Goal: Information Seeking & Learning: Learn about a topic

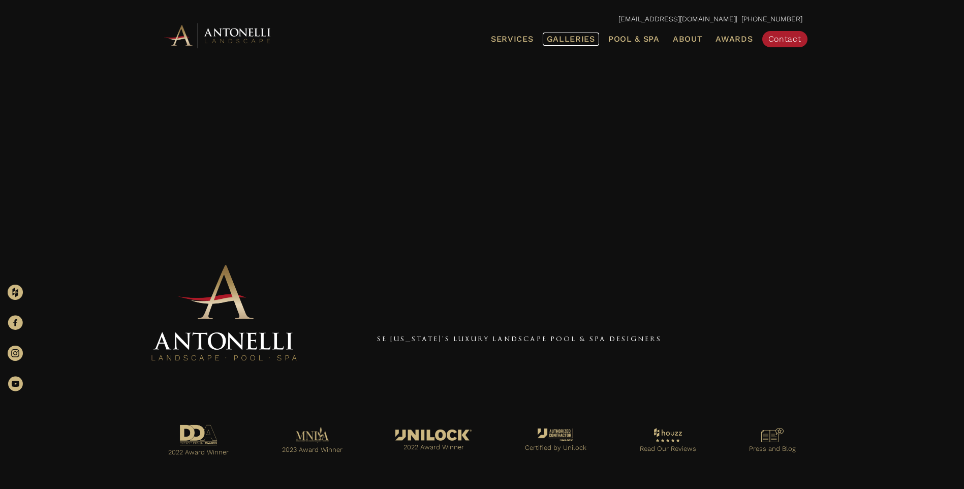
click at [584, 37] on span "Galleries" at bounding box center [571, 39] width 48 height 10
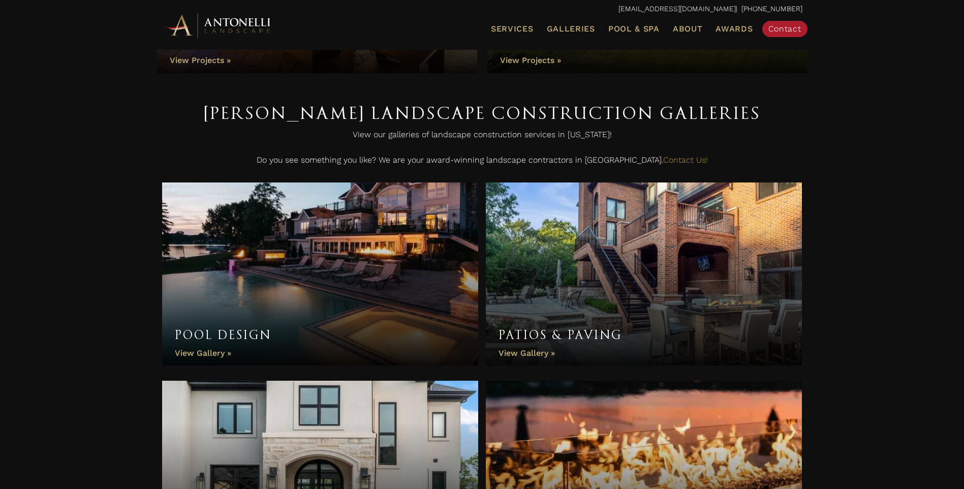
scroll to position [203, 0]
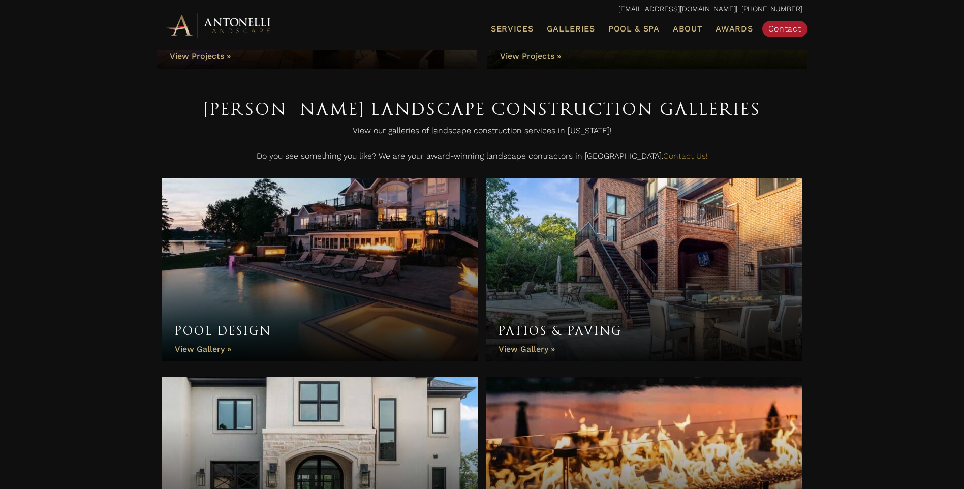
click at [201, 348] on link "Pool Design" at bounding box center [320, 269] width 317 height 183
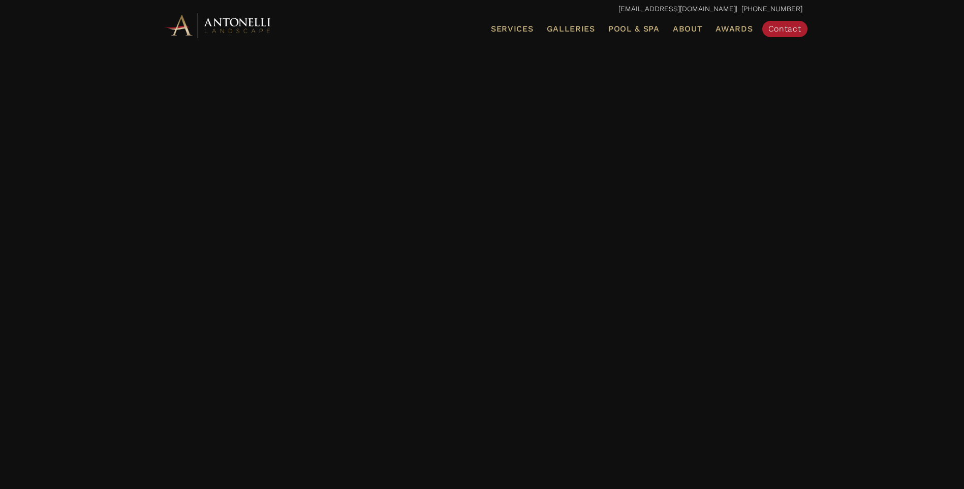
scroll to position [3507, 0]
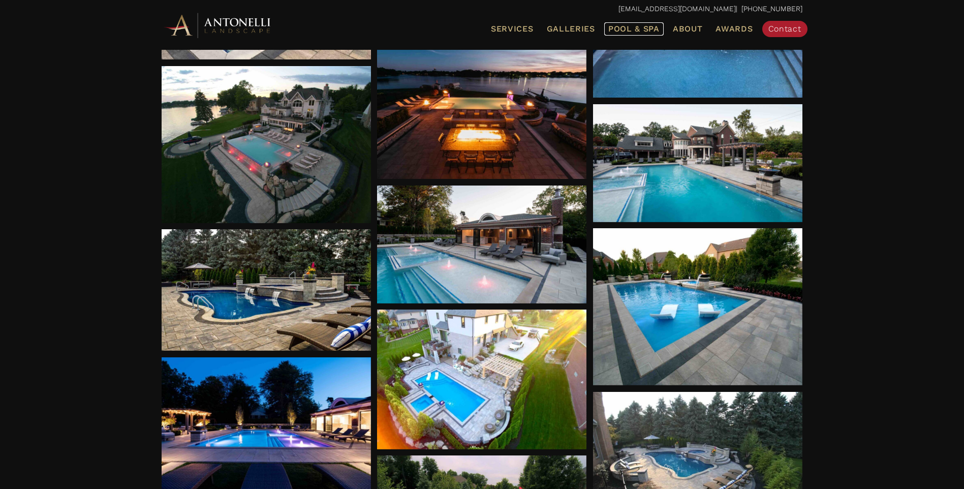
click at [635, 29] on span "Pool & Spa" at bounding box center [633, 29] width 51 height 10
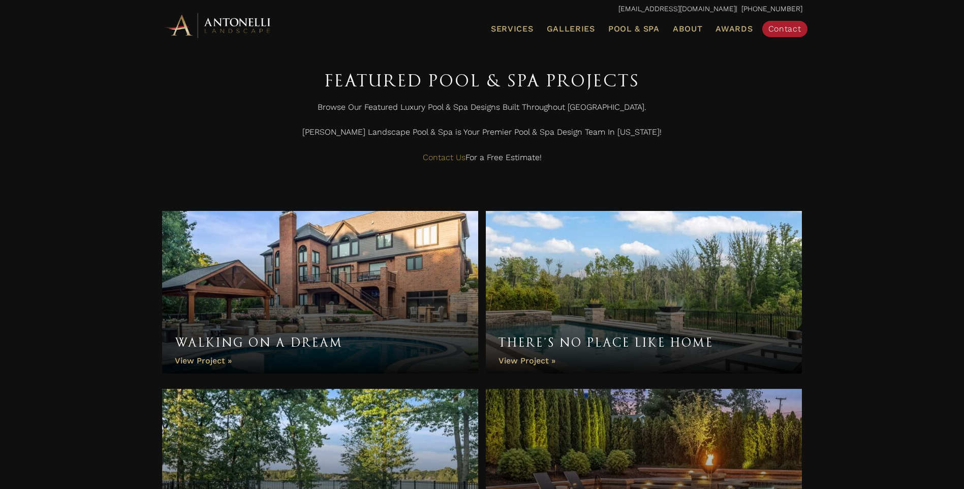
scroll to position [407, 0]
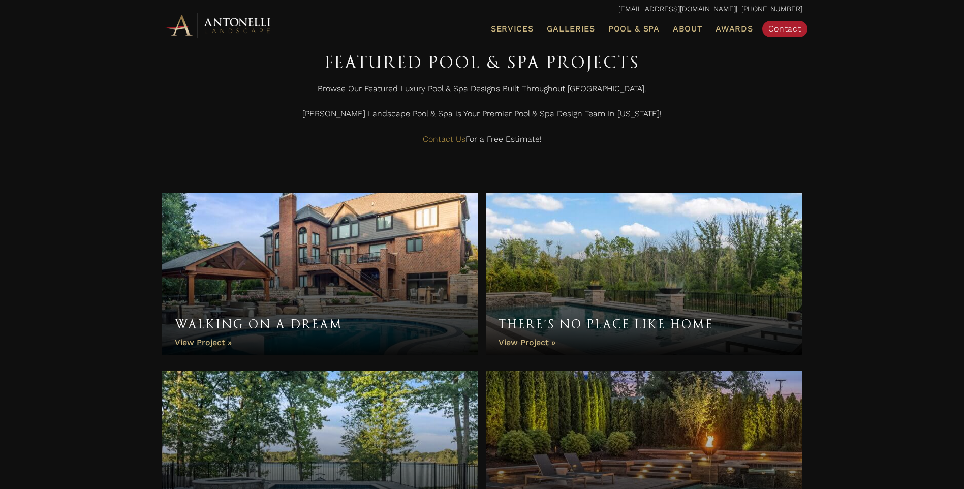
click at [229, 346] on link "Walking On A Dream" at bounding box center [320, 274] width 317 height 163
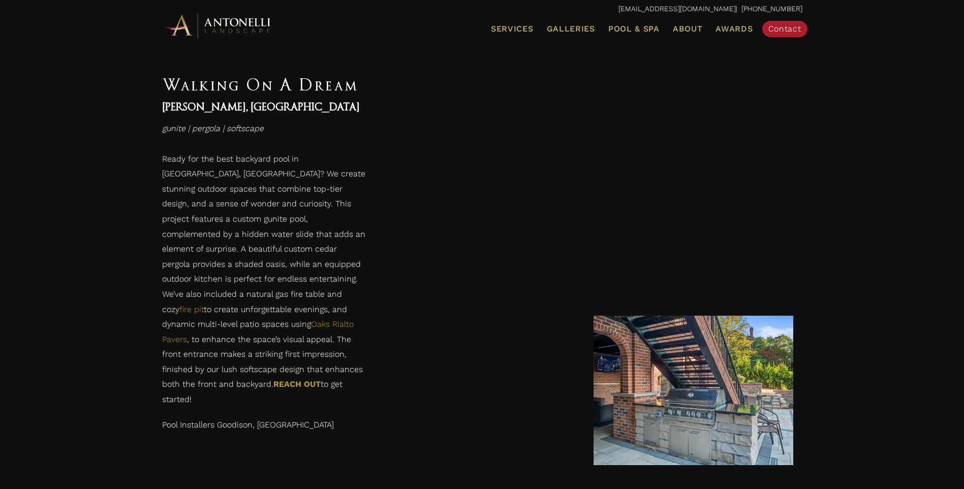
scroll to position [2389, 0]
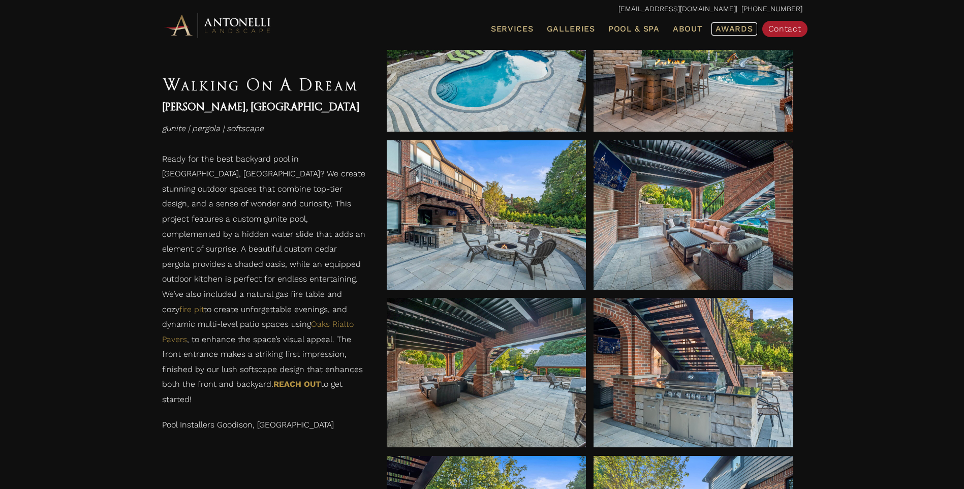
click at [715, 24] on link "Awards" at bounding box center [734, 28] width 45 height 13
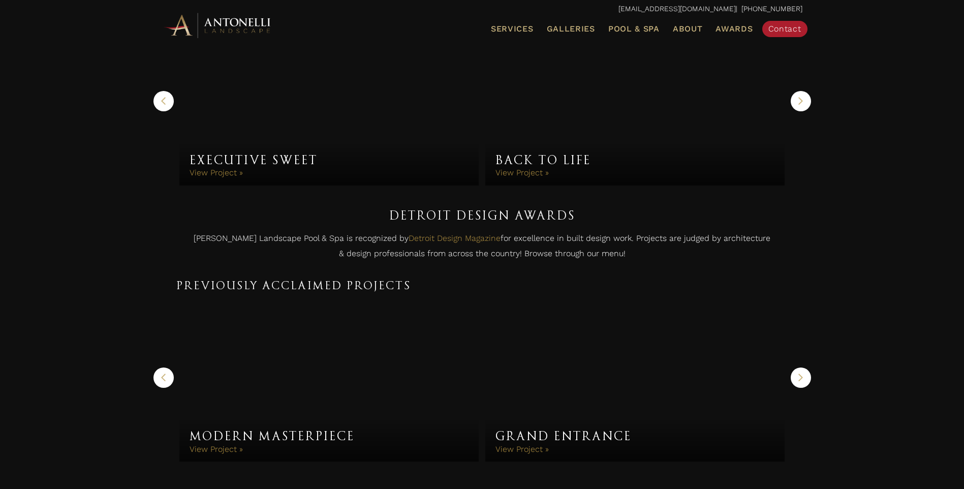
scroll to position [39, 0]
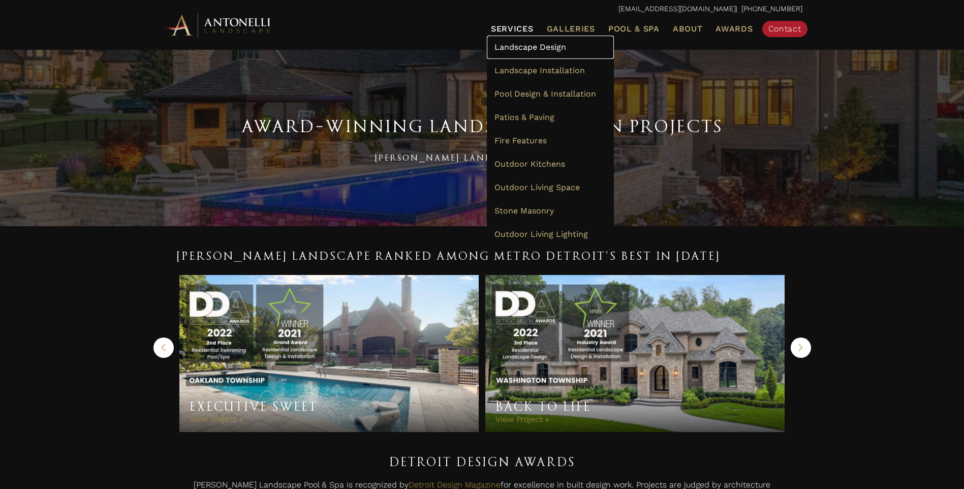
click at [512, 47] on span "Landscape Design" at bounding box center [531, 47] width 72 height 10
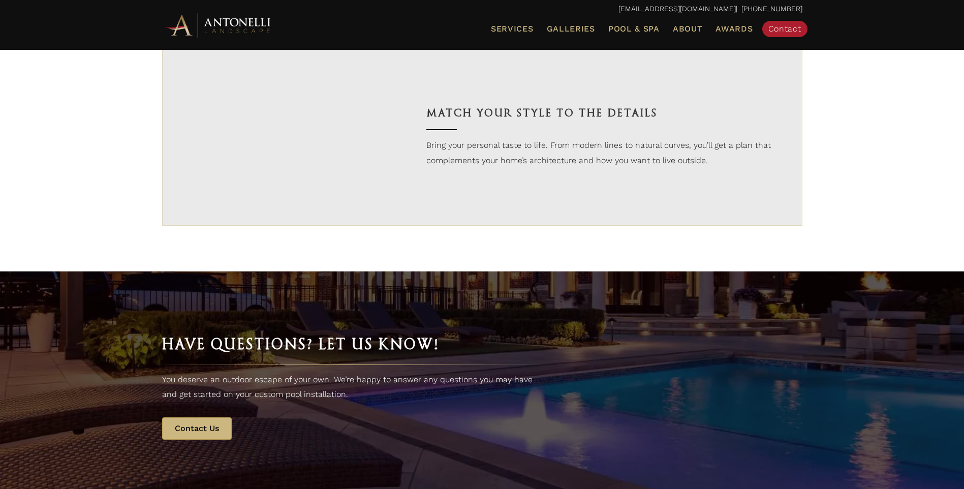
scroll to position [1525, 0]
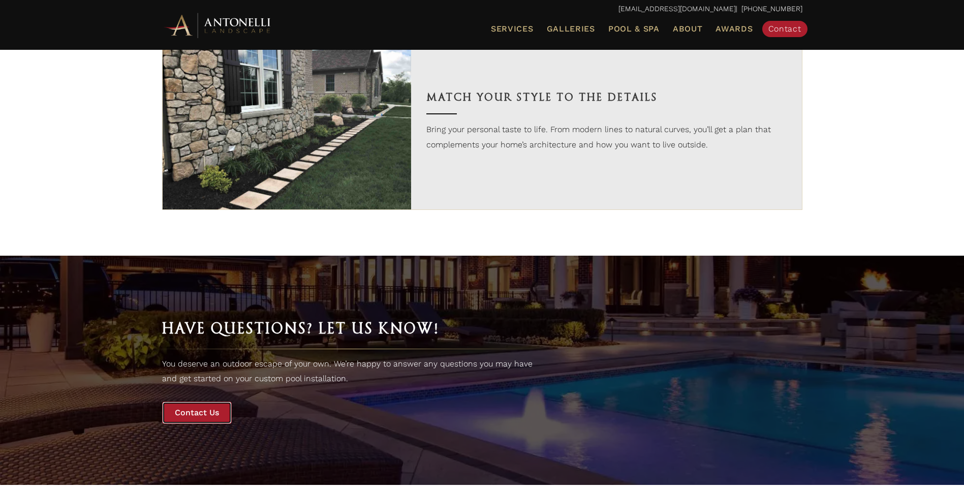
click at [197, 412] on span "Contact Us" at bounding box center [197, 413] width 44 height 10
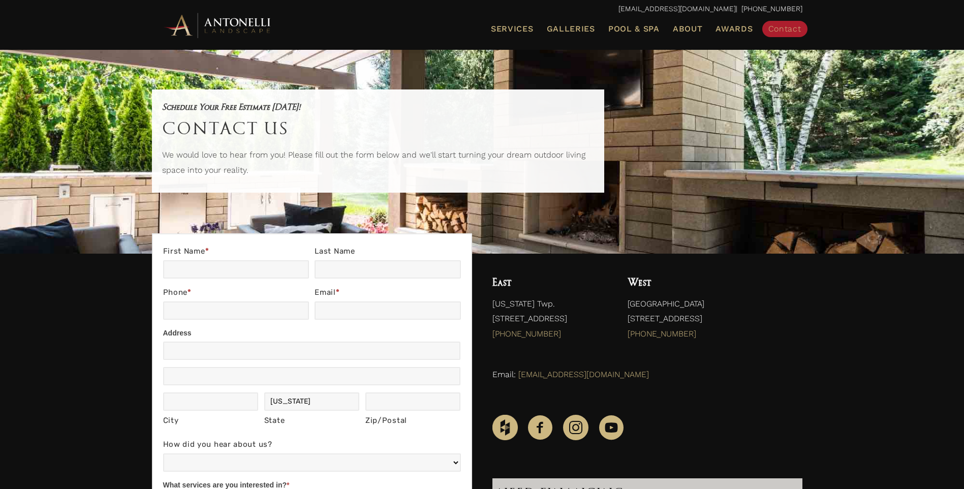
click at [661, 131] on div "Schedule Your Free Estimate [DATE]! Contact Us We would love to hear from you! …" at bounding box center [482, 141] width 661 height 124
click at [352, 23] on div "Menu Services Landscape Design Landscape Installation Pool Design & Installatio…" at bounding box center [581, 34] width 463 height 32
click at [733, 364] on div "Email: info@antonellilandscape.com" at bounding box center [647, 377] width 330 height 41
click at [38, 263] on div "Contact Us First Name * Last Name Phone * Email * Address Address Address Addre…" at bounding box center [482, 492] width 964 height 477
click at [728, 34] on link "Awards" at bounding box center [734, 28] width 45 height 13
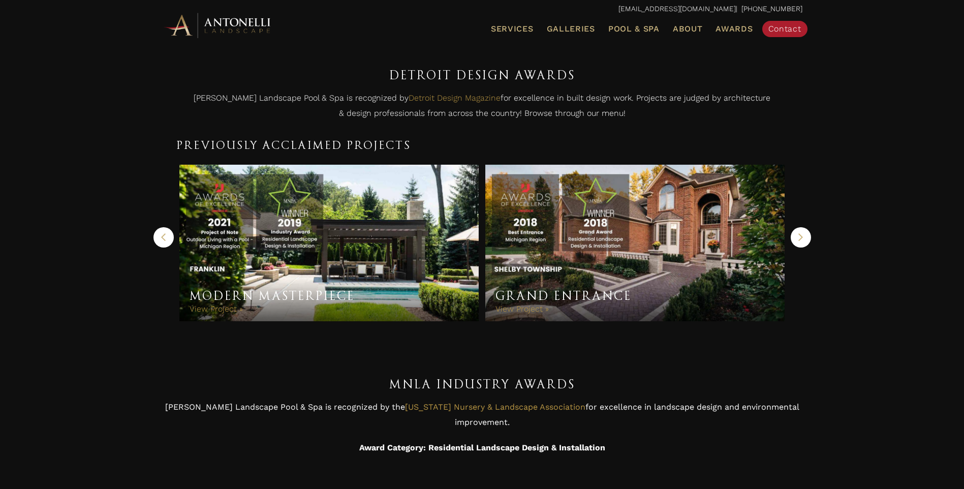
scroll to position [457, 0]
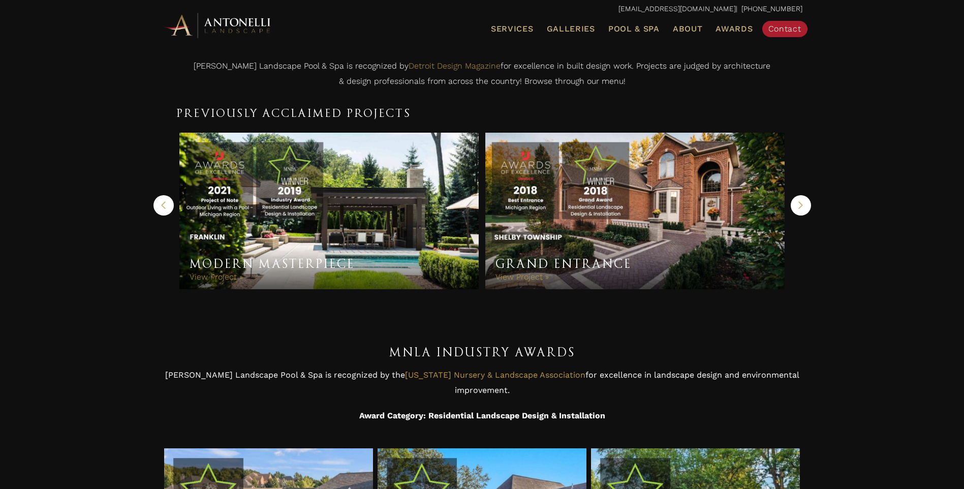
click at [664, 234] on div "Grand Entrance View Project »" at bounding box center [635, 261] width 300 height 55
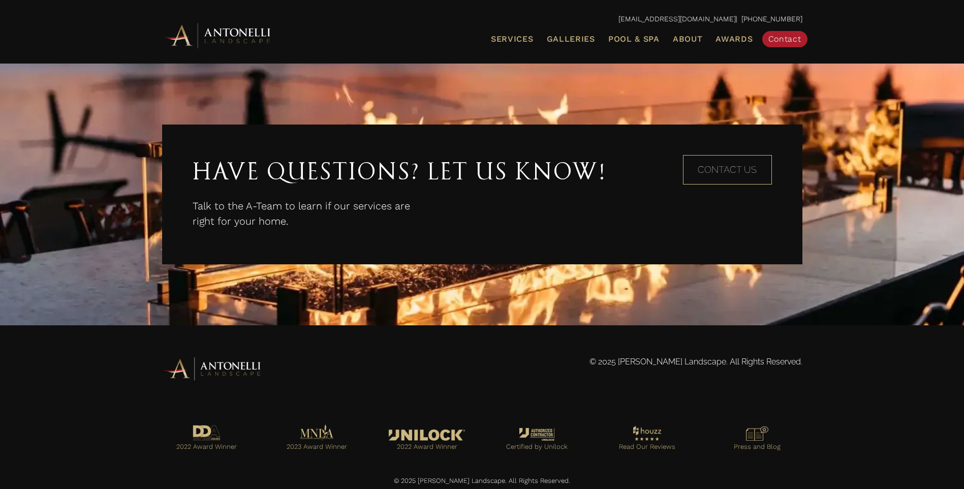
scroll to position [1865, 0]
